Goal: Information Seeking & Learning: Learn about a topic

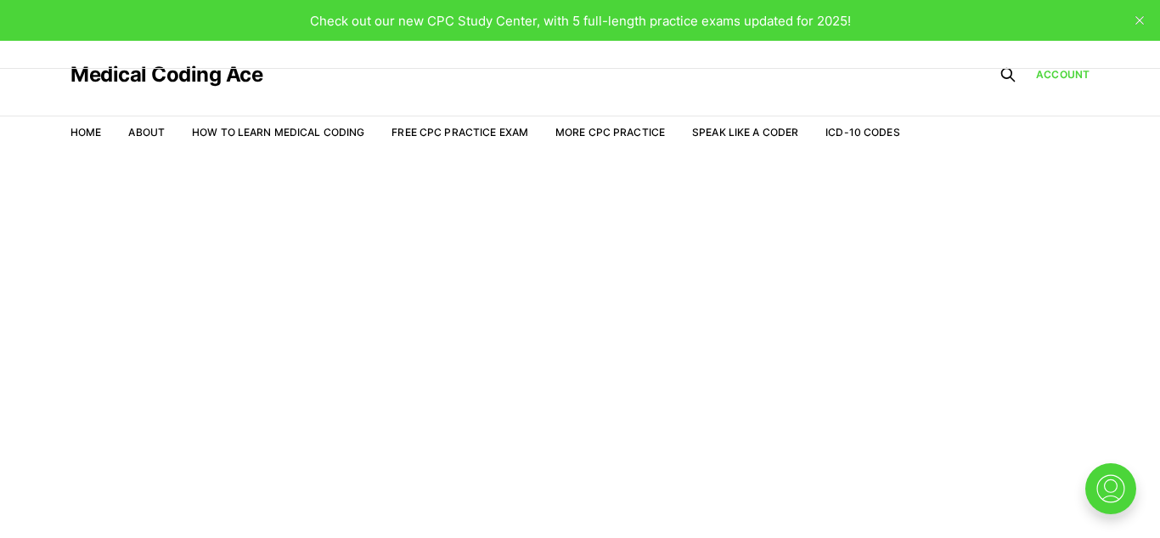
click at [103, 131] on ul "Home About How to Learn Medical Coding Free CPC Practice Exam More CPC Practice…" at bounding box center [485, 132] width 830 height 15
click at [138, 132] on link "About" at bounding box center [146, 132] width 37 height 13
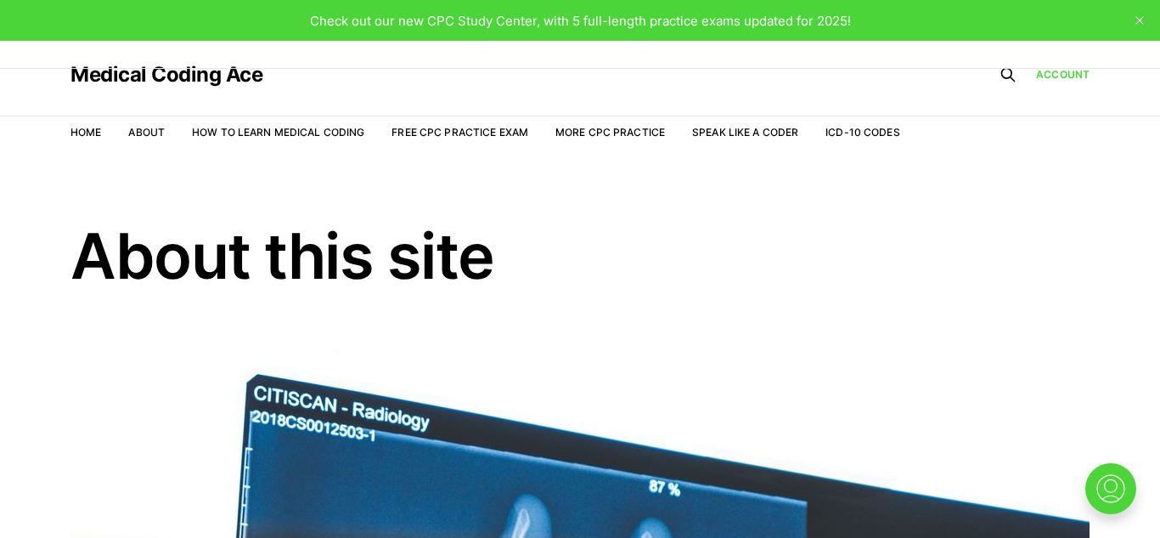
click at [340, 124] on li "How to Learn Medical Coding" at bounding box center [278, 132] width 172 height 16
click at [330, 132] on link "How to Learn Medical Coding" at bounding box center [278, 132] width 172 height 13
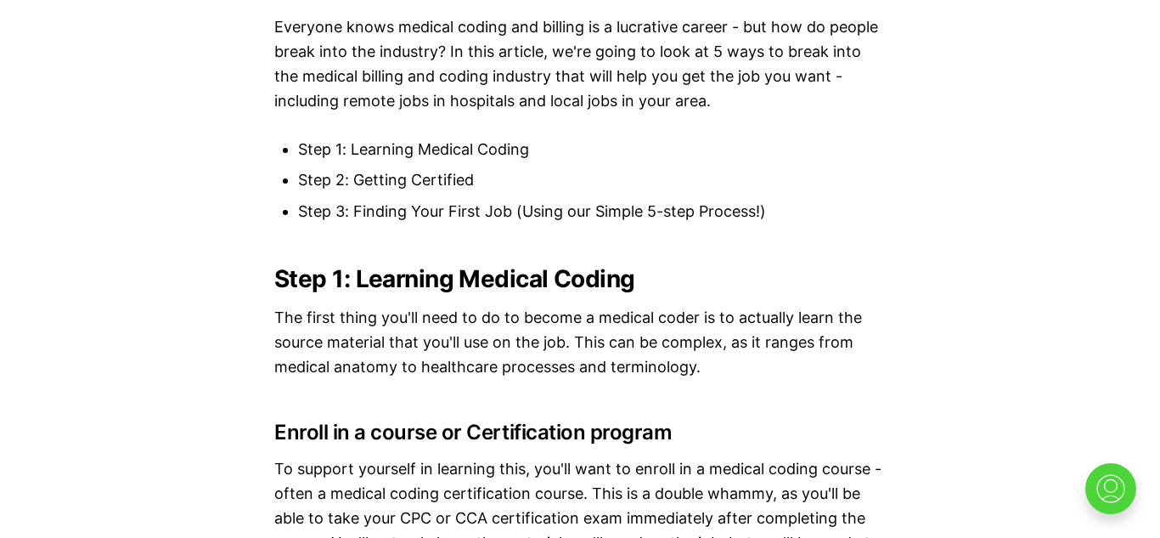
scroll to position [1765, 0]
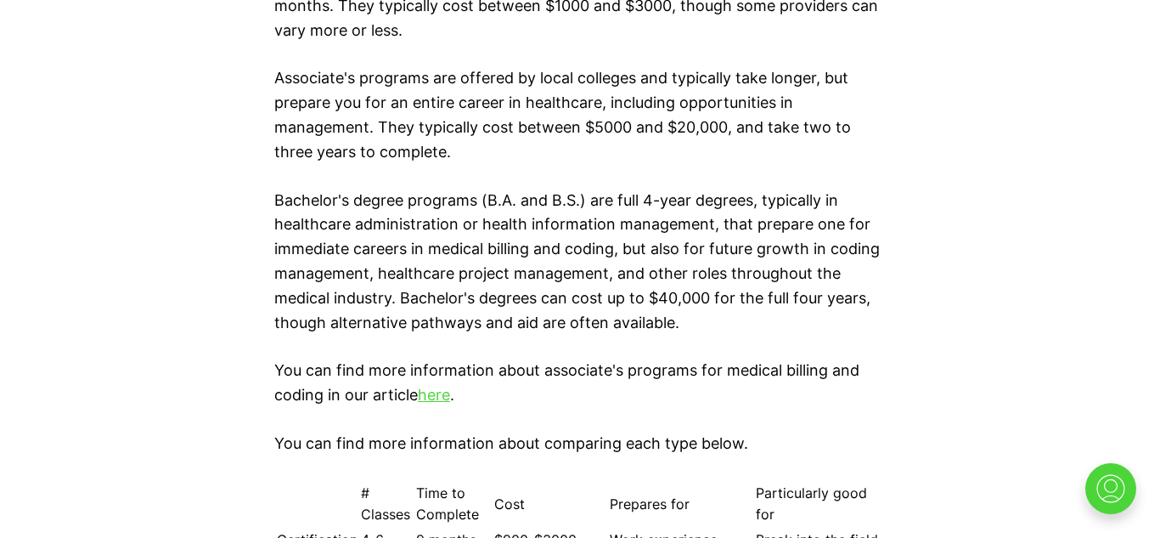
scroll to position [2279, 0]
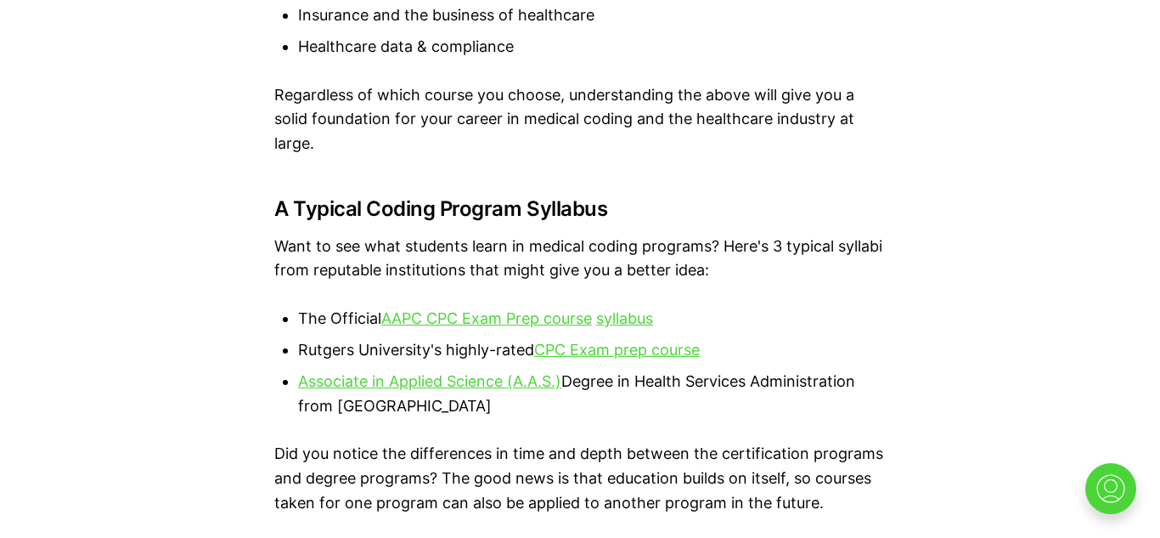
scroll to position [3344, 0]
